Goal: Information Seeking & Learning: Learn about a topic

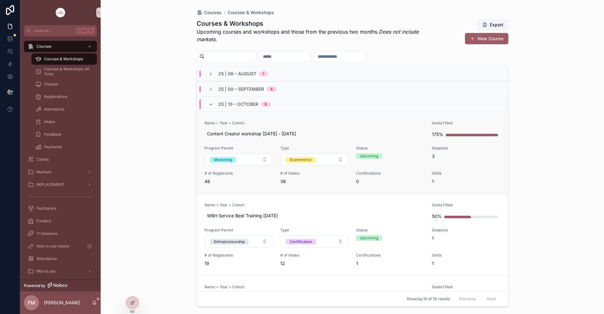
click at [325, 117] on link "Name + Year + Cohort Content Creator workshop [DATE] - [DATE] Seats Filled 175%…" at bounding box center [352, 153] width 311 height 82
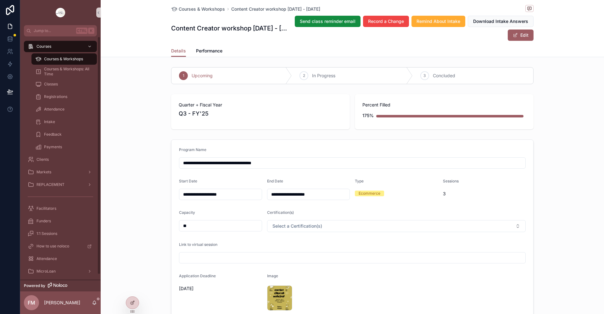
click at [68, 58] on span "Courses & Workshops" at bounding box center [63, 59] width 39 height 5
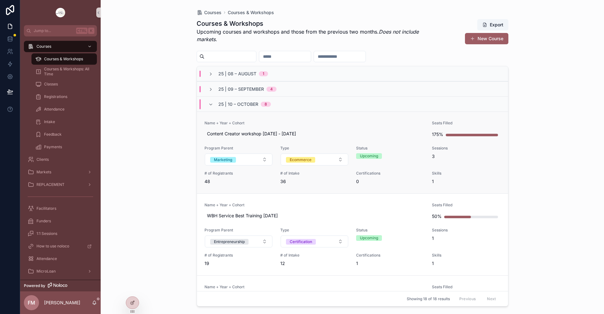
scroll to position [157, 0]
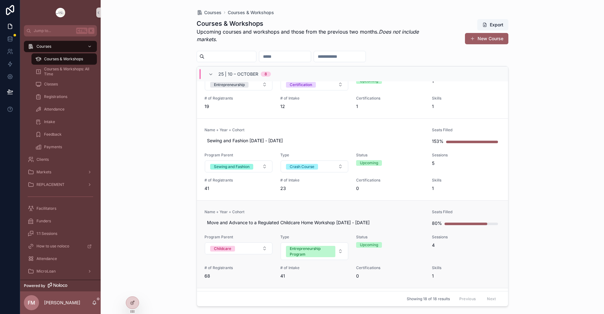
click at [331, 208] on link "Name + Year + Cohort Move and Advance to a Regulated Childcare Home Workshop [D…" at bounding box center [352, 245] width 311 height 88
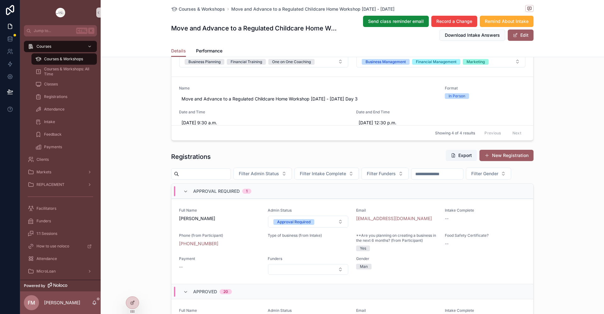
scroll to position [472, 0]
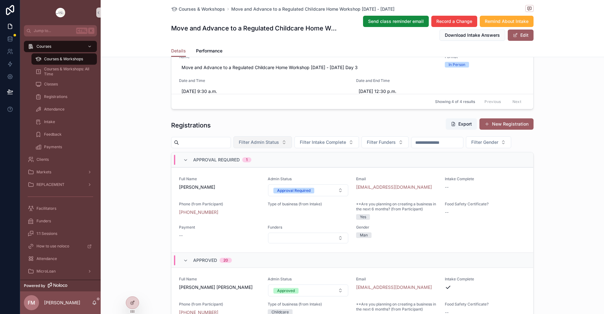
click at [279, 145] on span "Filter Admin Status" at bounding box center [259, 142] width 40 height 6
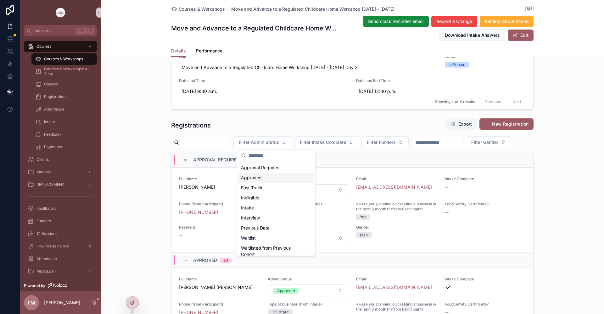
click at [277, 177] on div "Approved" at bounding box center [275, 178] width 75 height 10
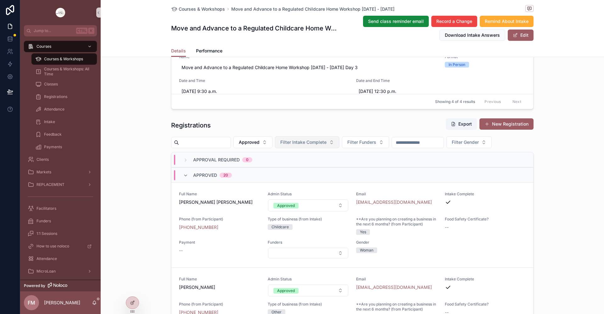
click at [325, 143] on span "Filter Intake Complete" at bounding box center [303, 142] width 46 height 6
click at [322, 191] on div "Yes" at bounding box center [320, 188] width 75 height 10
click at [288, 142] on span "Yes" at bounding box center [284, 142] width 8 height 6
click at [300, 168] on div "----" at bounding box center [301, 168] width 75 height 10
click at [459, 126] on button "Export" at bounding box center [461, 124] width 31 height 11
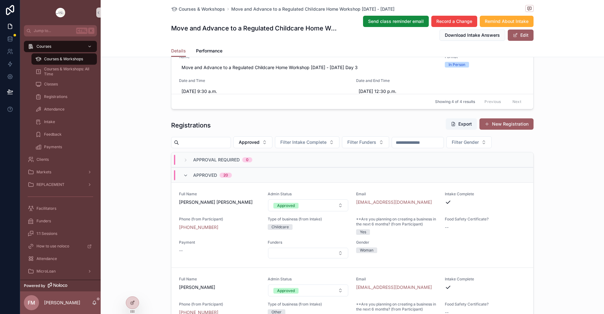
click at [569, 75] on div "**********" at bounding box center [352, 27] width 503 height 725
